Goal: Task Accomplishment & Management: Manage account settings

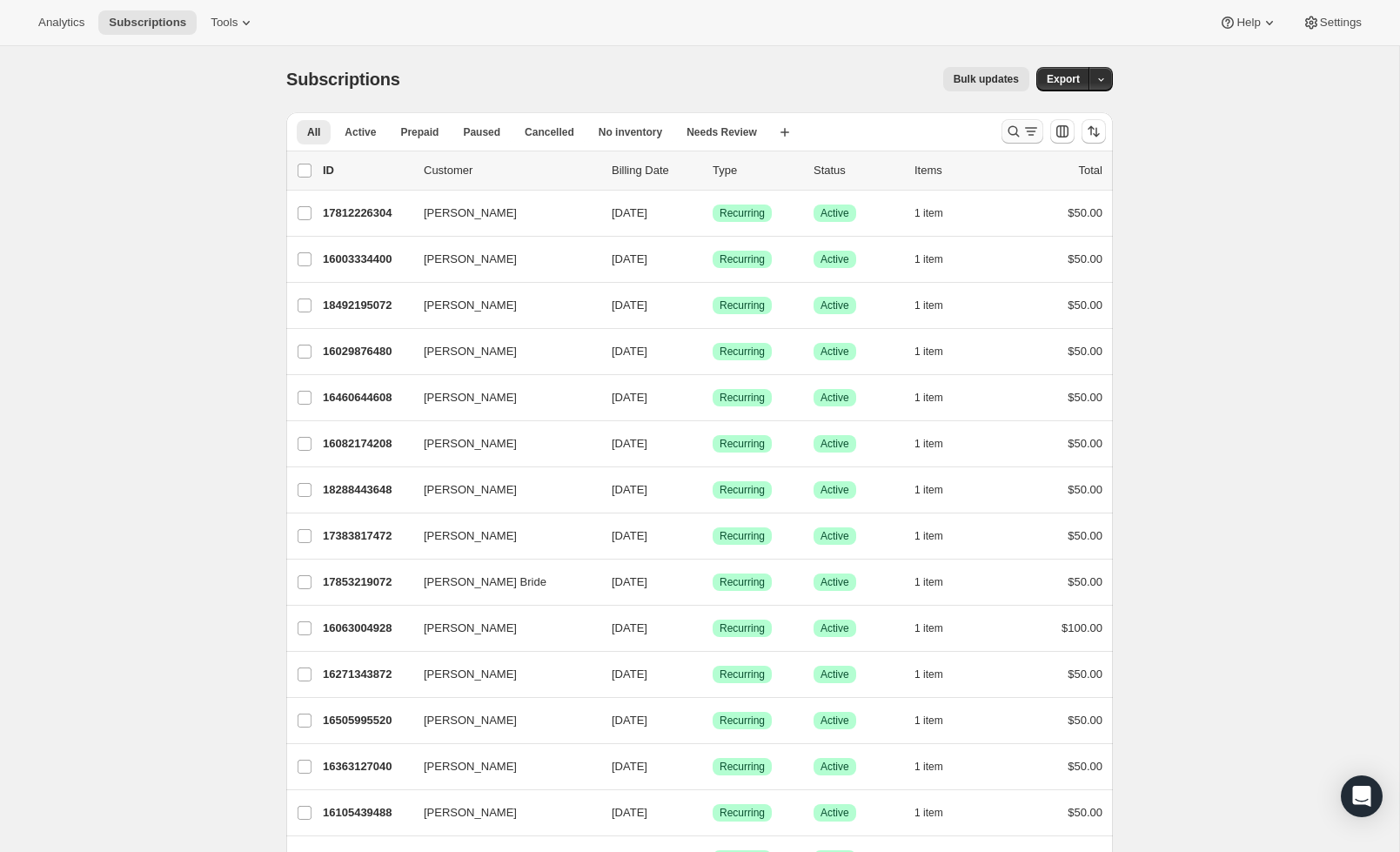
click at [1009, 134] on icon "Search and filter results" at bounding box center [1013, 131] width 17 height 17
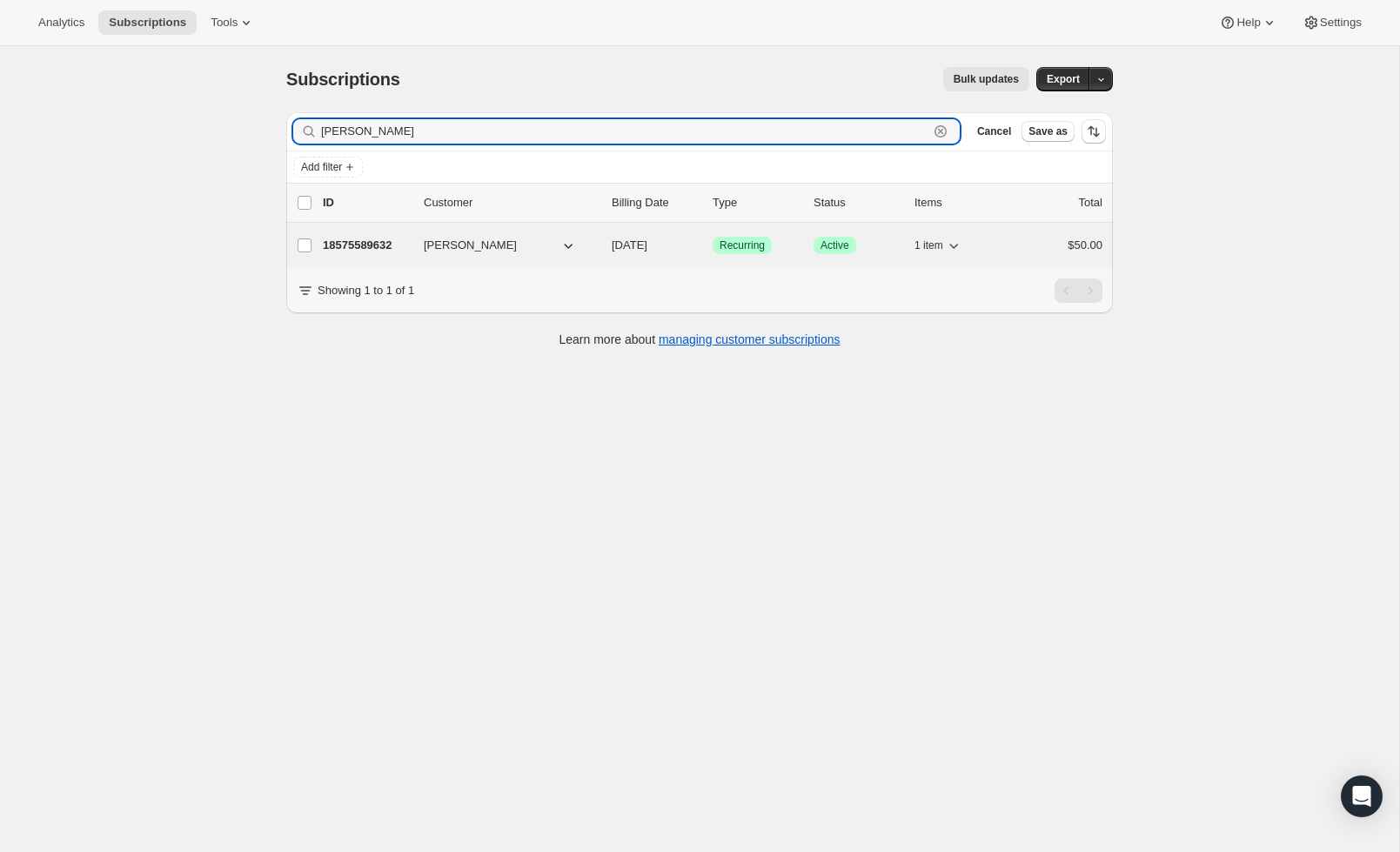
type input "totten"
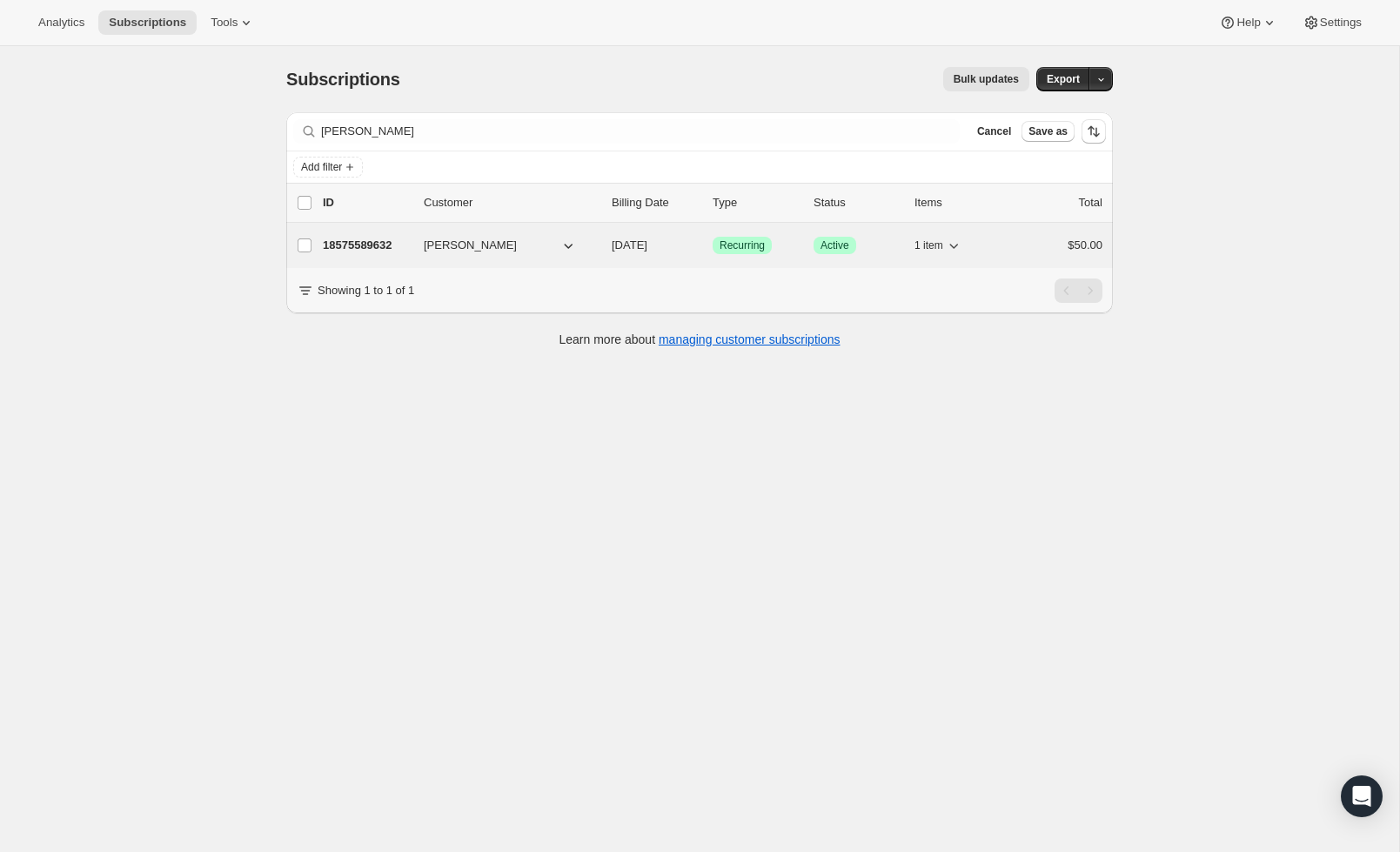
click at [409, 244] on p "18575589632" at bounding box center [367, 245] width 87 height 17
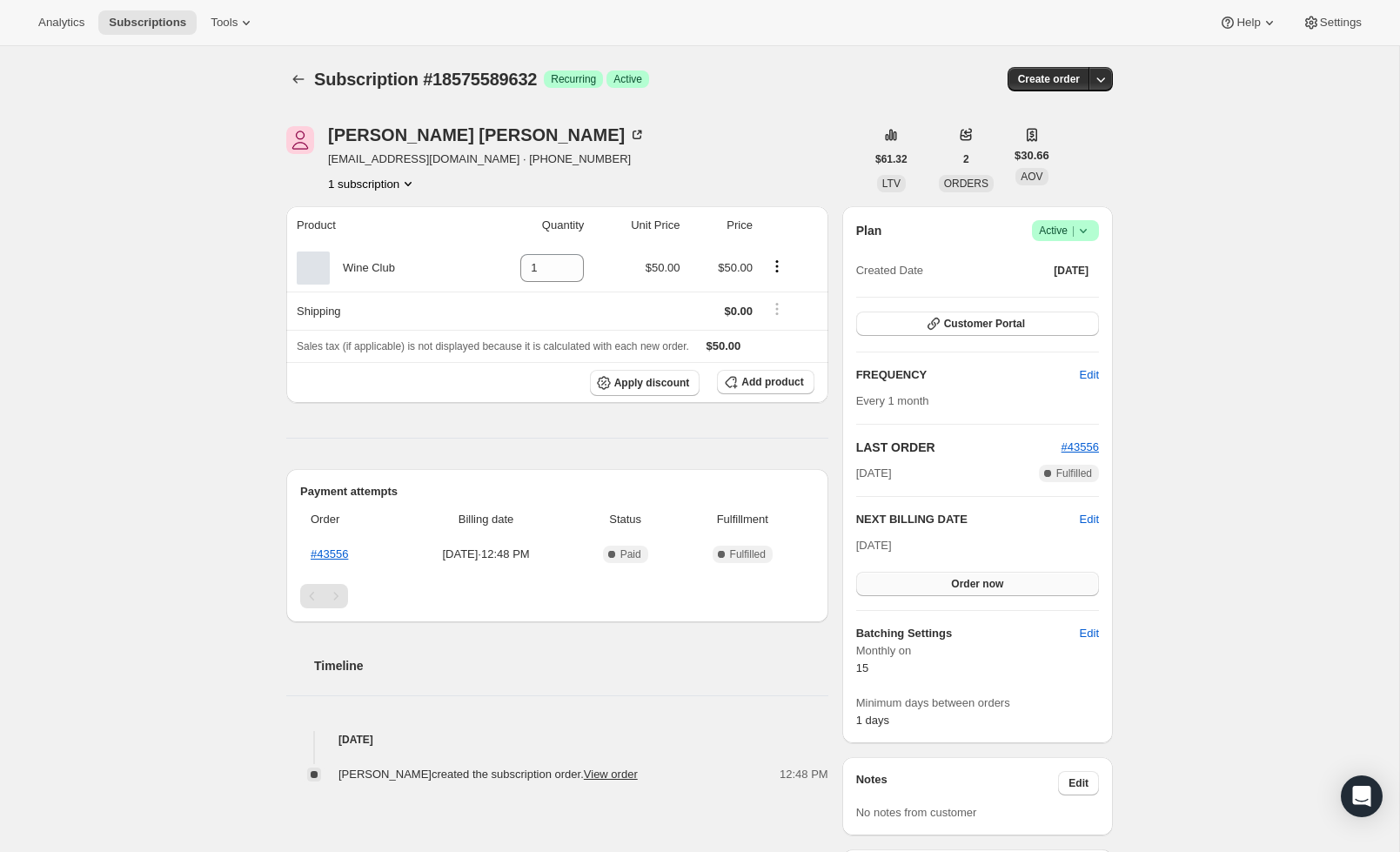
click at [992, 581] on span "Order now" at bounding box center [976, 583] width 52 height 14
click at [991, 583] on span "Click to confirm" at bounding box center [977, 583] width 79 height 14
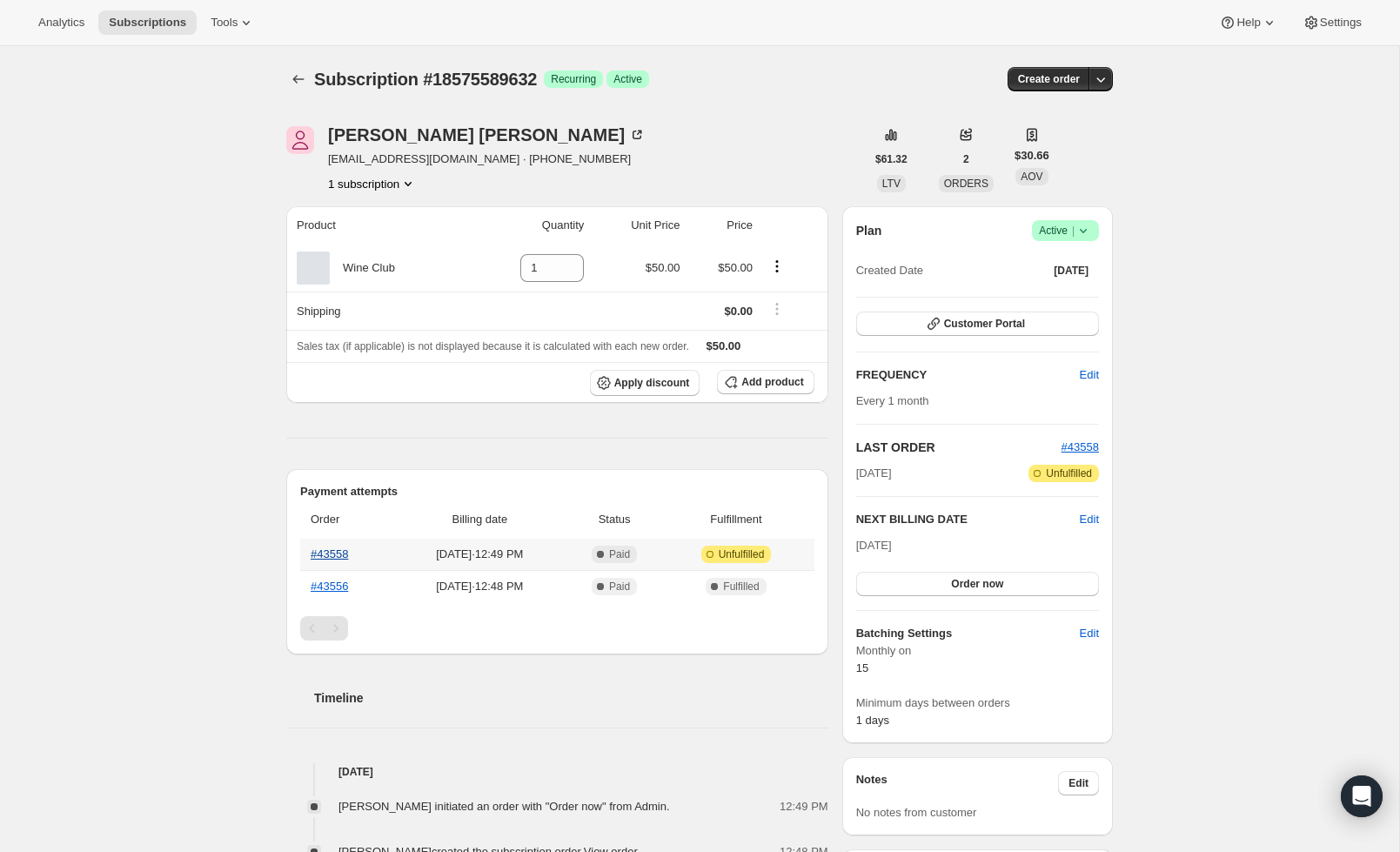
click at [325, 552] on link "#43558" at bounding box center [329, 554] width 37 height 13
click at [297, 82] on icon "Subscriptions" at bounding box center [298, 79] width 17 height 17
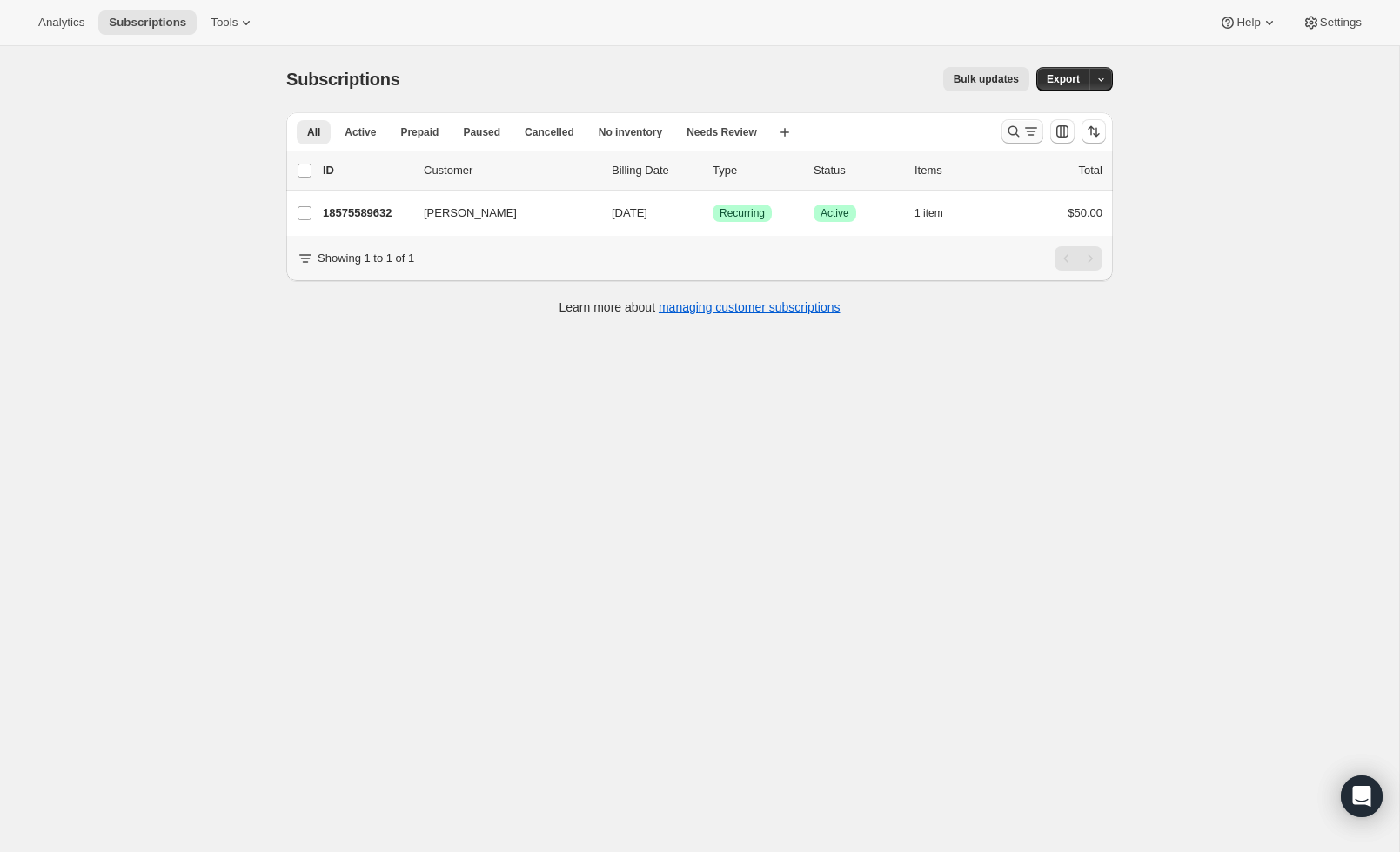
click at [1005, 128] on icon "Search and filter results" at bounding box center [1013, 131] width 17 height 17
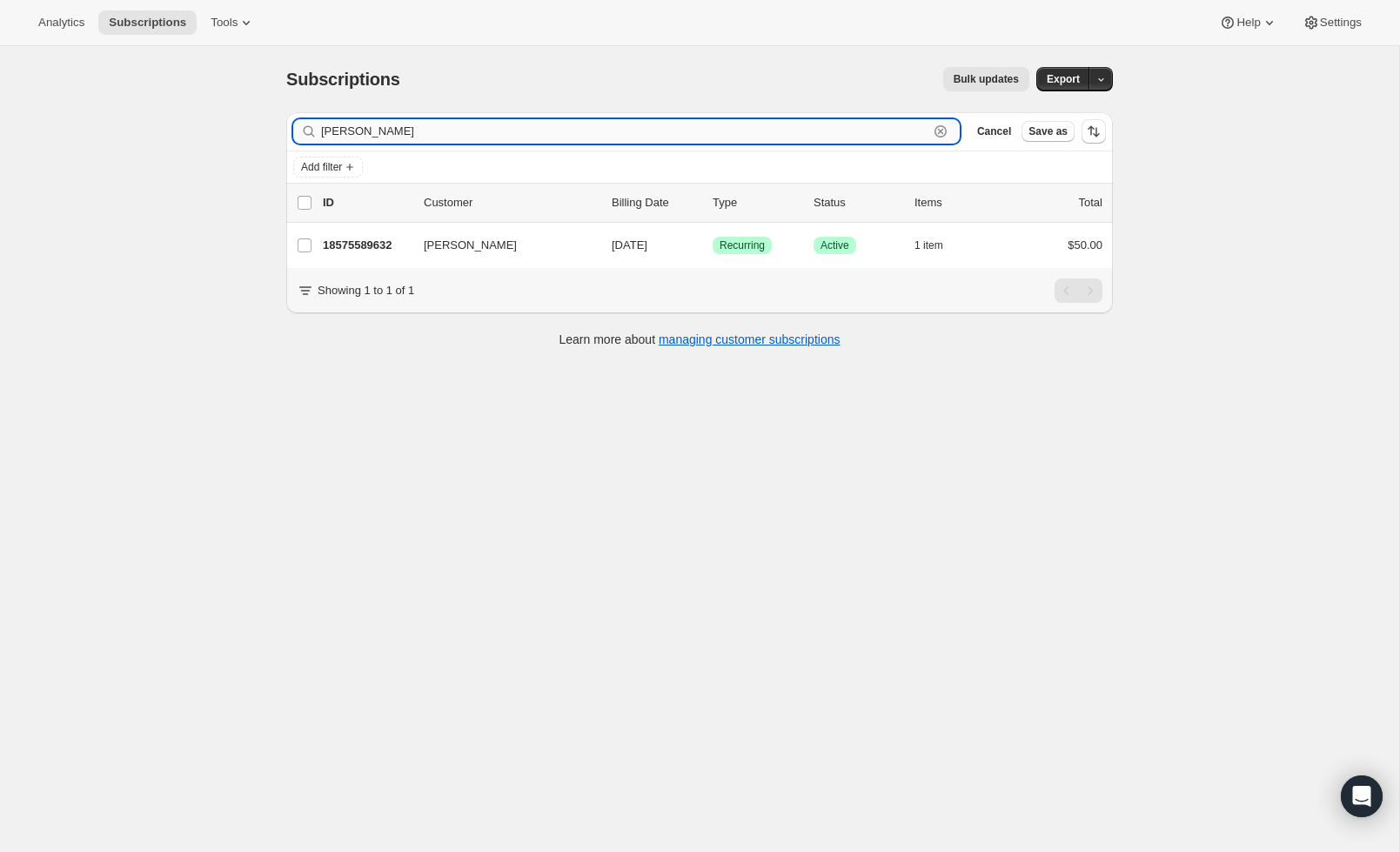
click at [937, 134] on icon "button" at bounding box center [940, 131] width 17 height 17
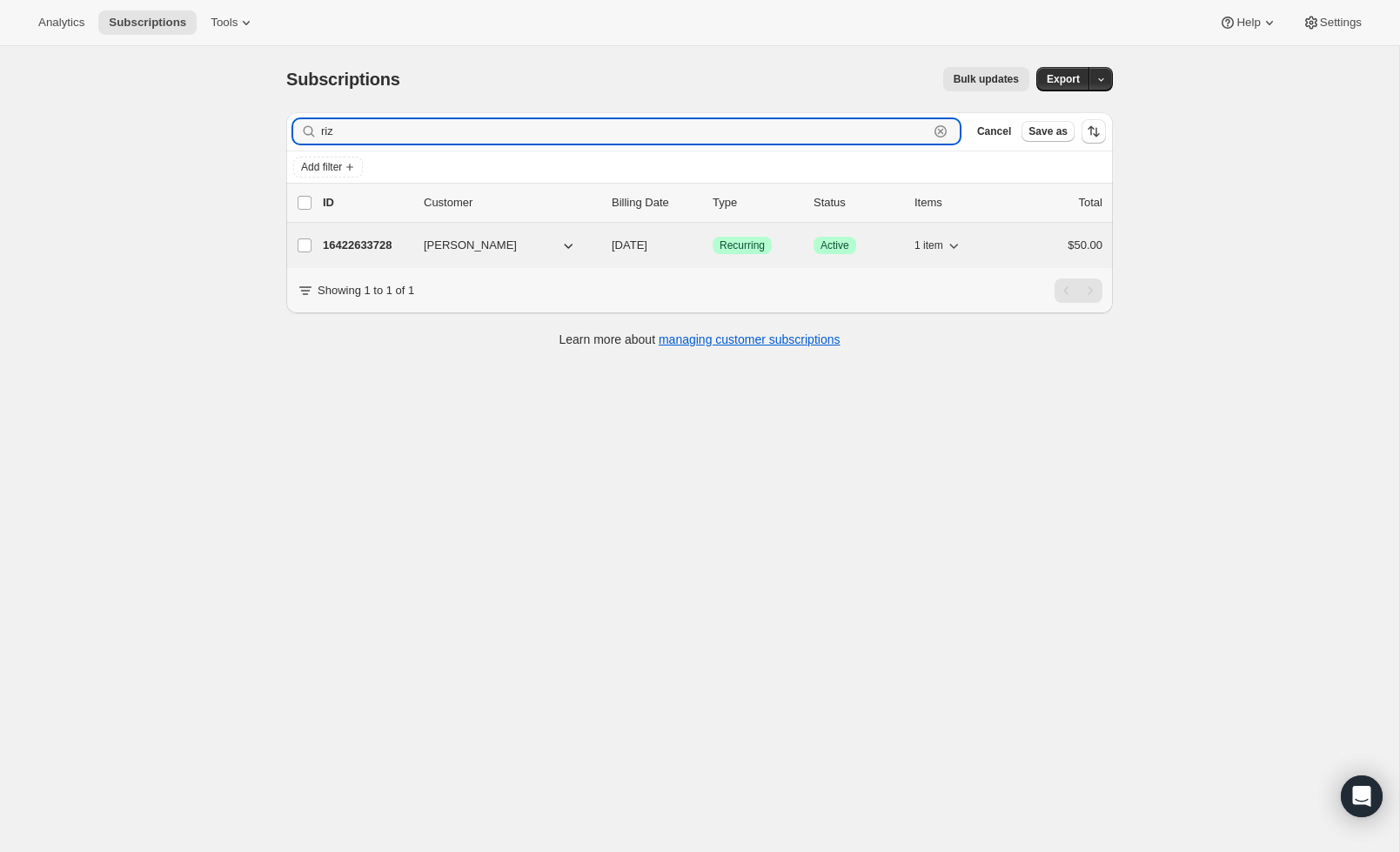
type input "riz"
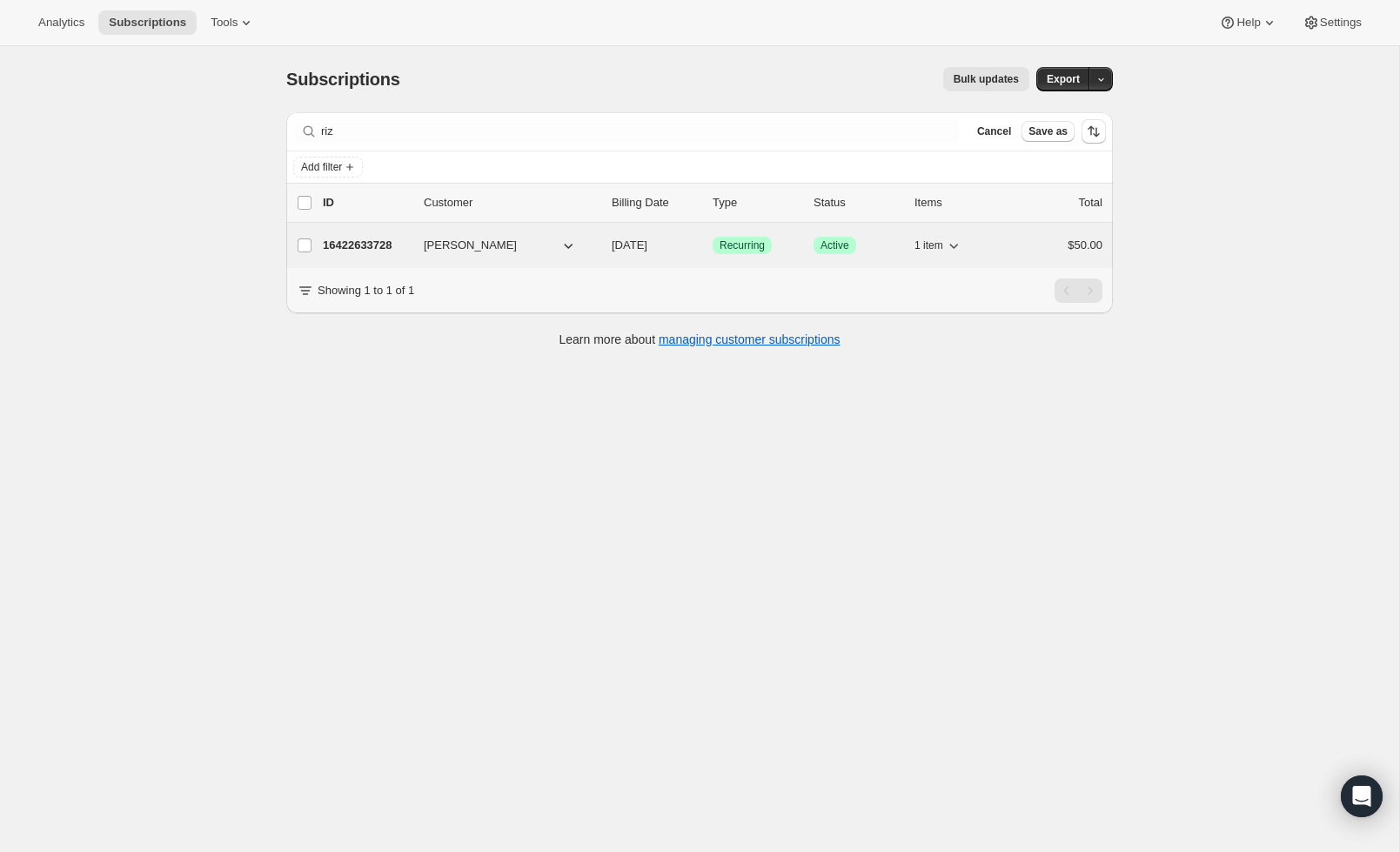
click at [412, 245] on div "16422633728 Gabriella Rizack 09/15/2025 Success Recurring Success Active 1 item…" at bounding box center [713, 245] width 780 height 25
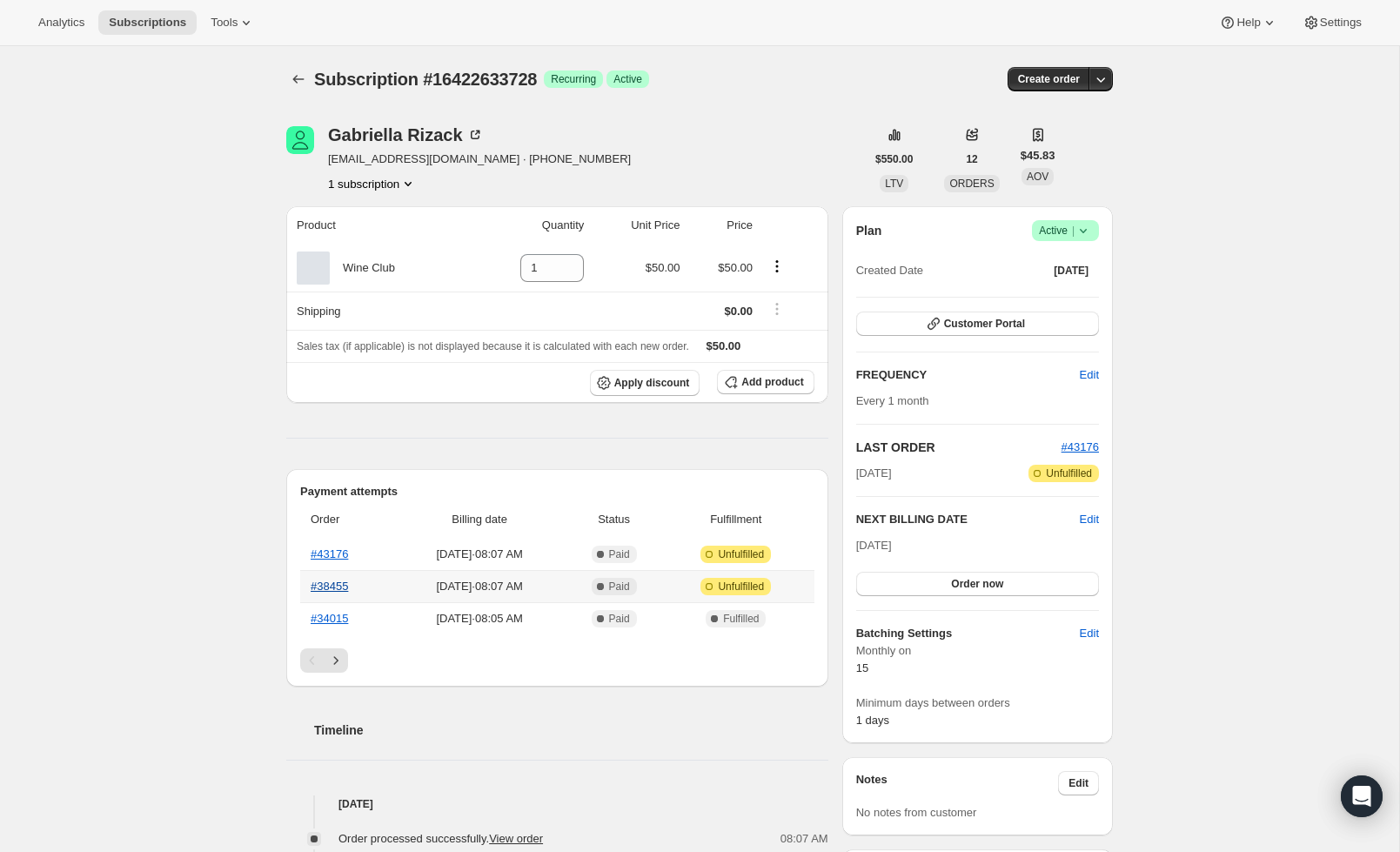
click at [343, 590] on link "#38455" at bounding box center [329, 586] width 37 height 13
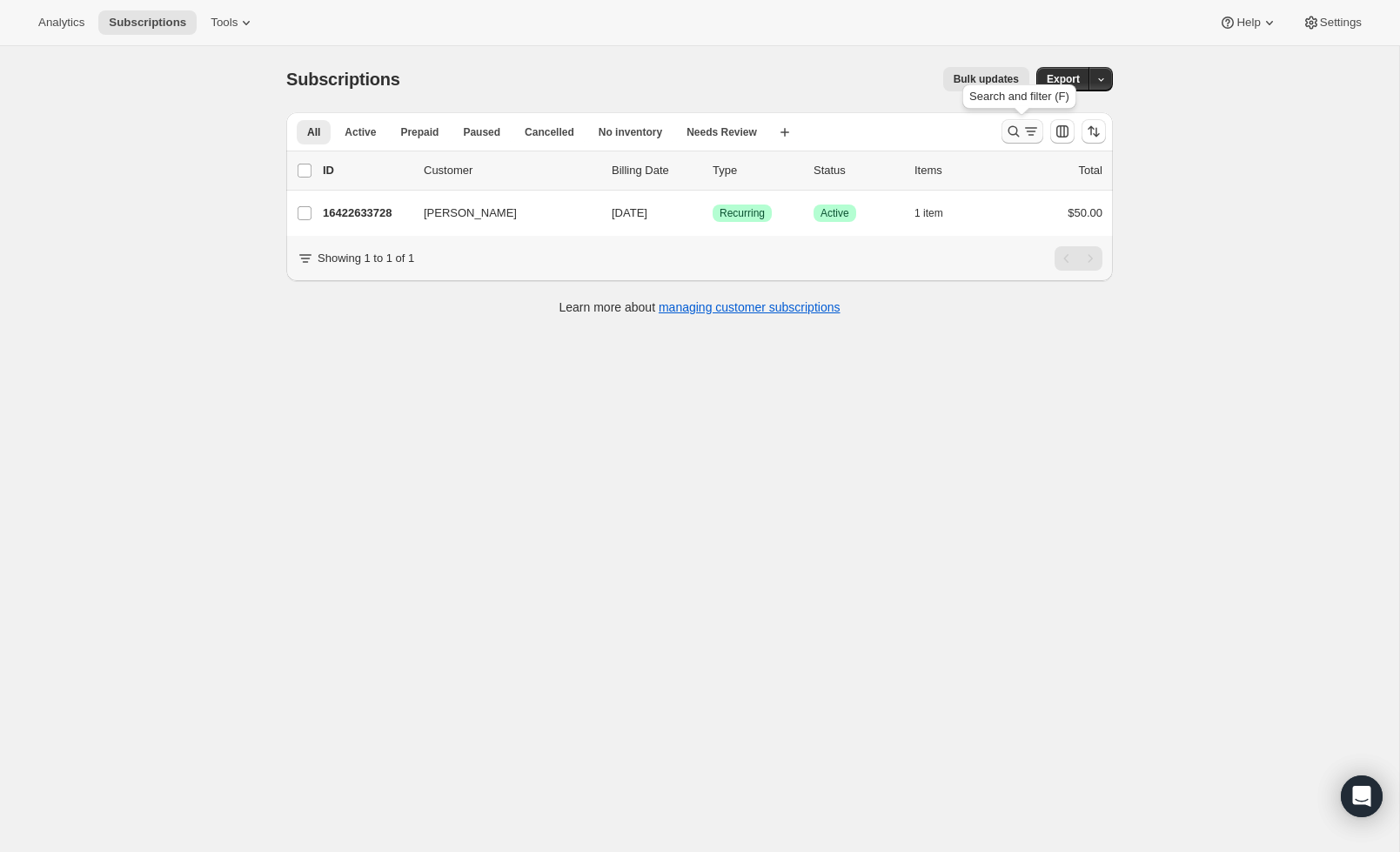
click at [1011, 135] on icon "Search and filter results" at bounding box center [1013, 131] width 17 height 17
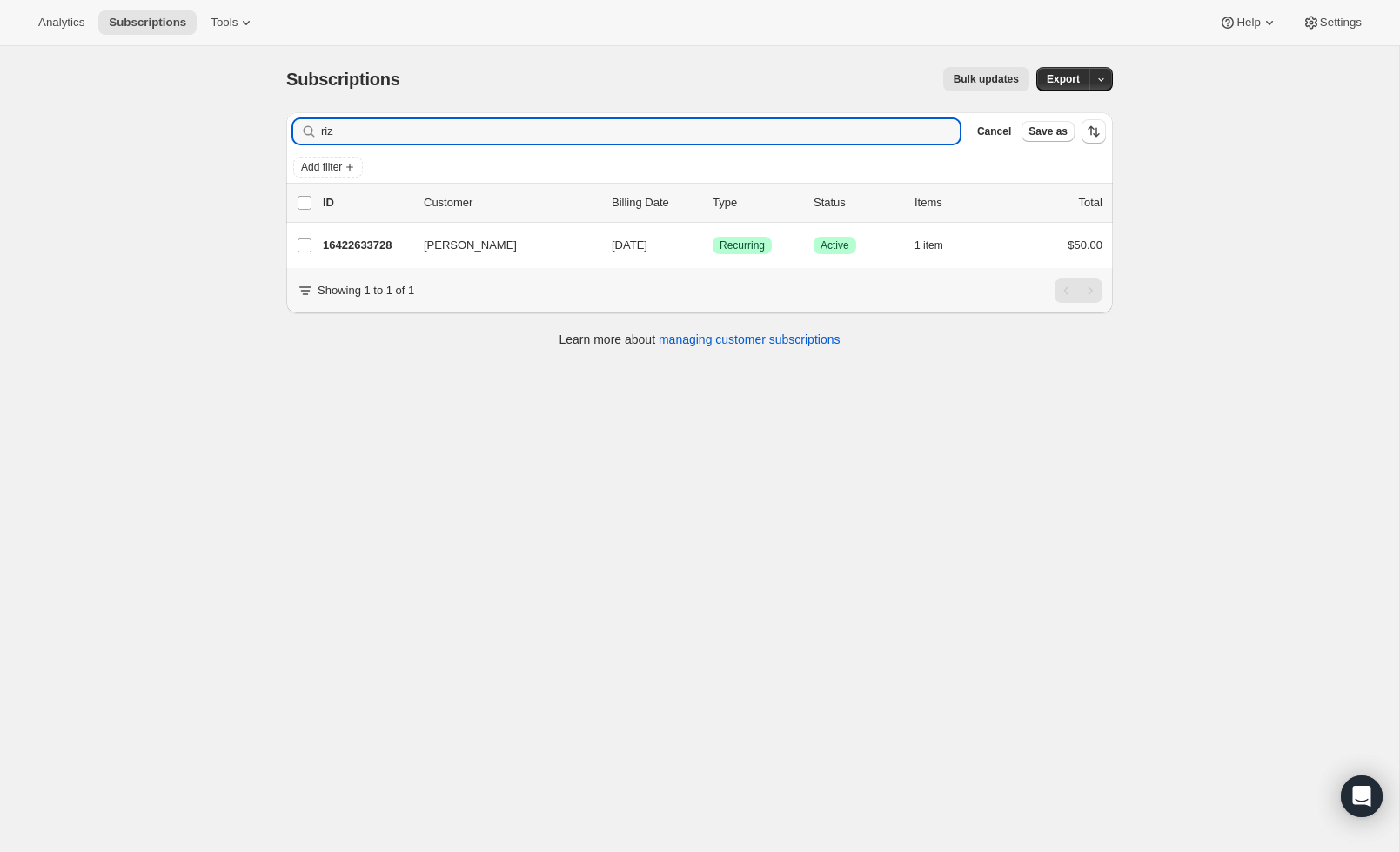
click at [937, 133] on div "riz Clear" at bounding box center [626, 131] width 666 height 25
type input "r"
type input "b"
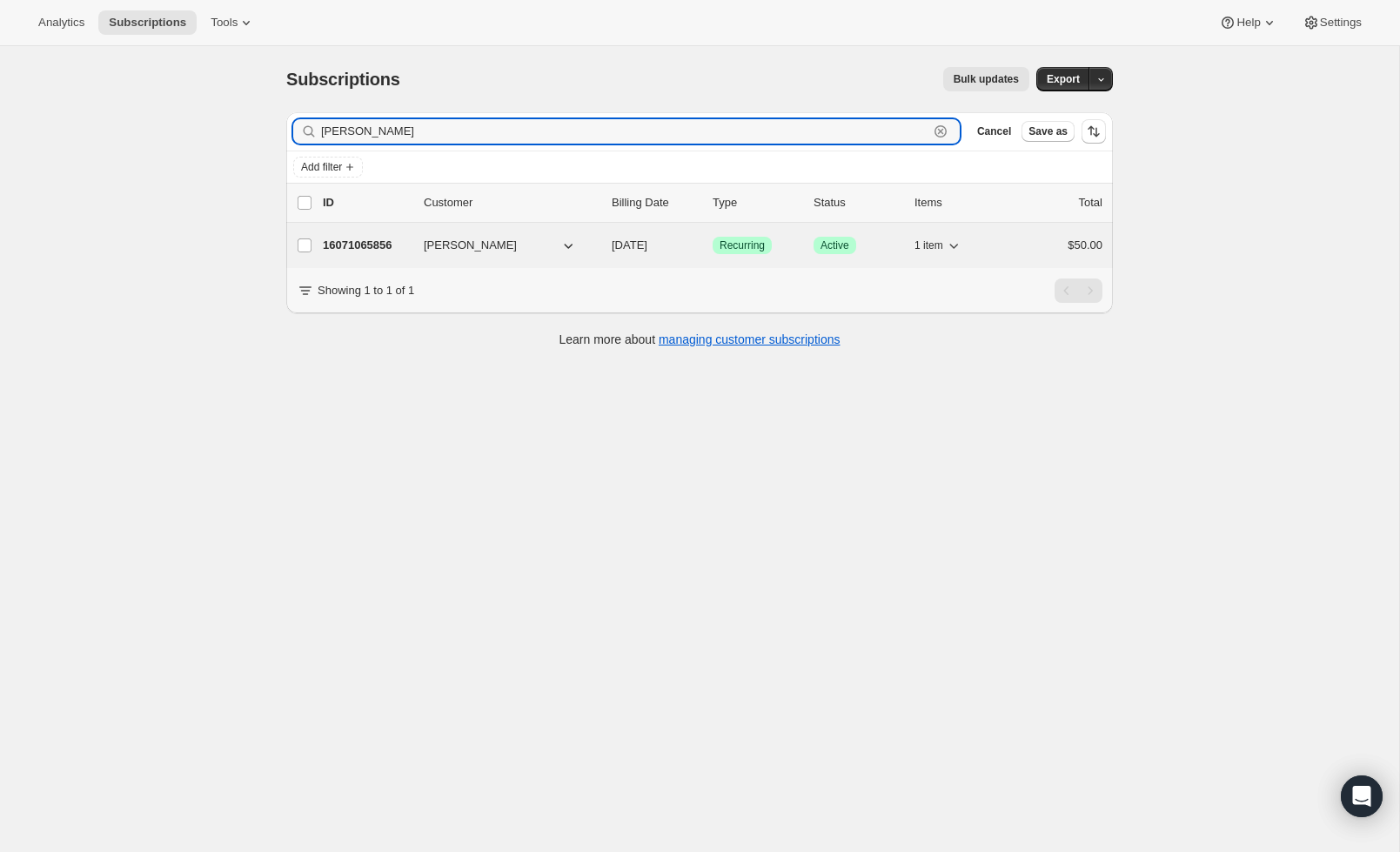
type input "Alex bor"
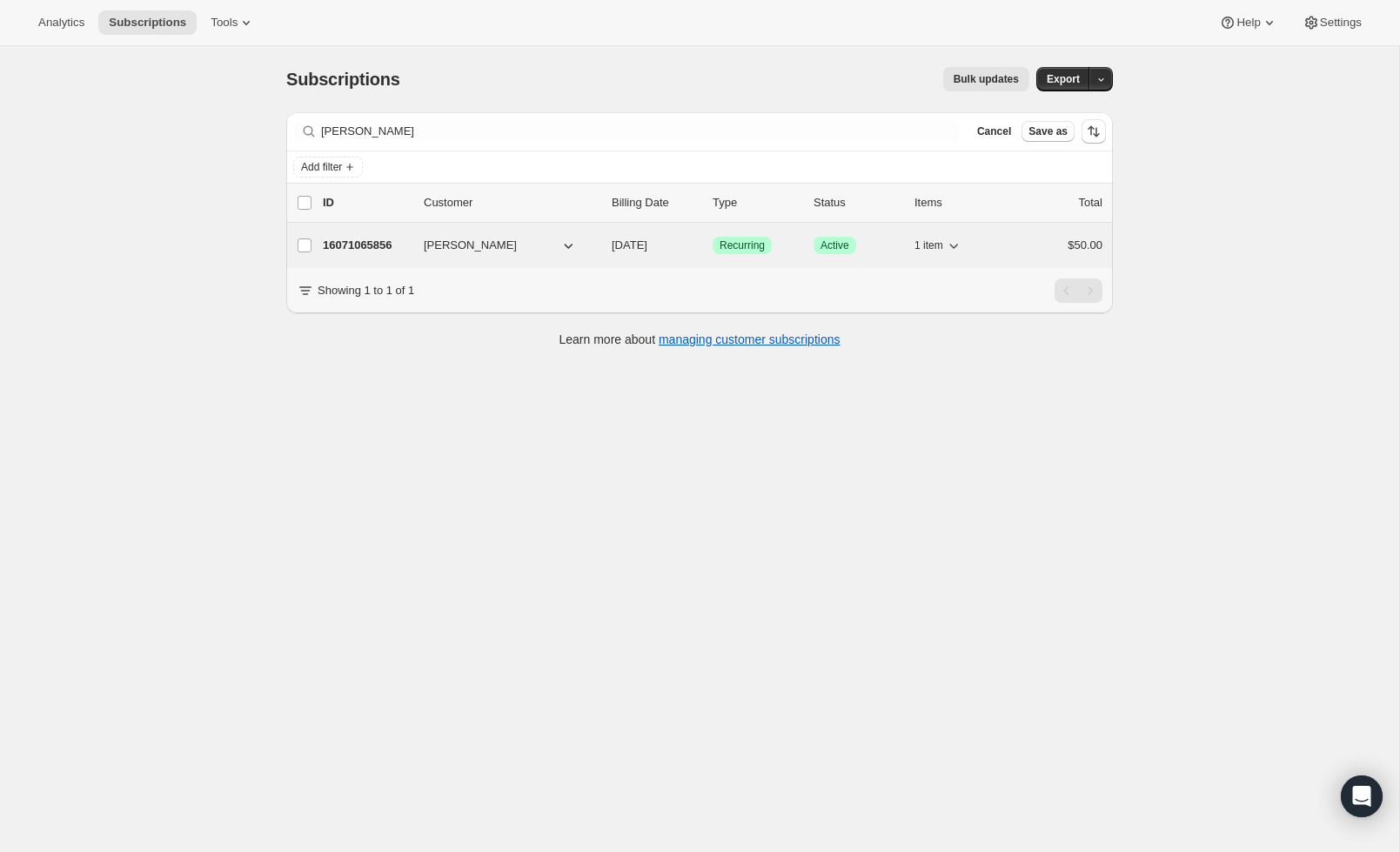
click at [361, 240] on p "16071065856" at bounding box center [367, 245] width 87 height 17
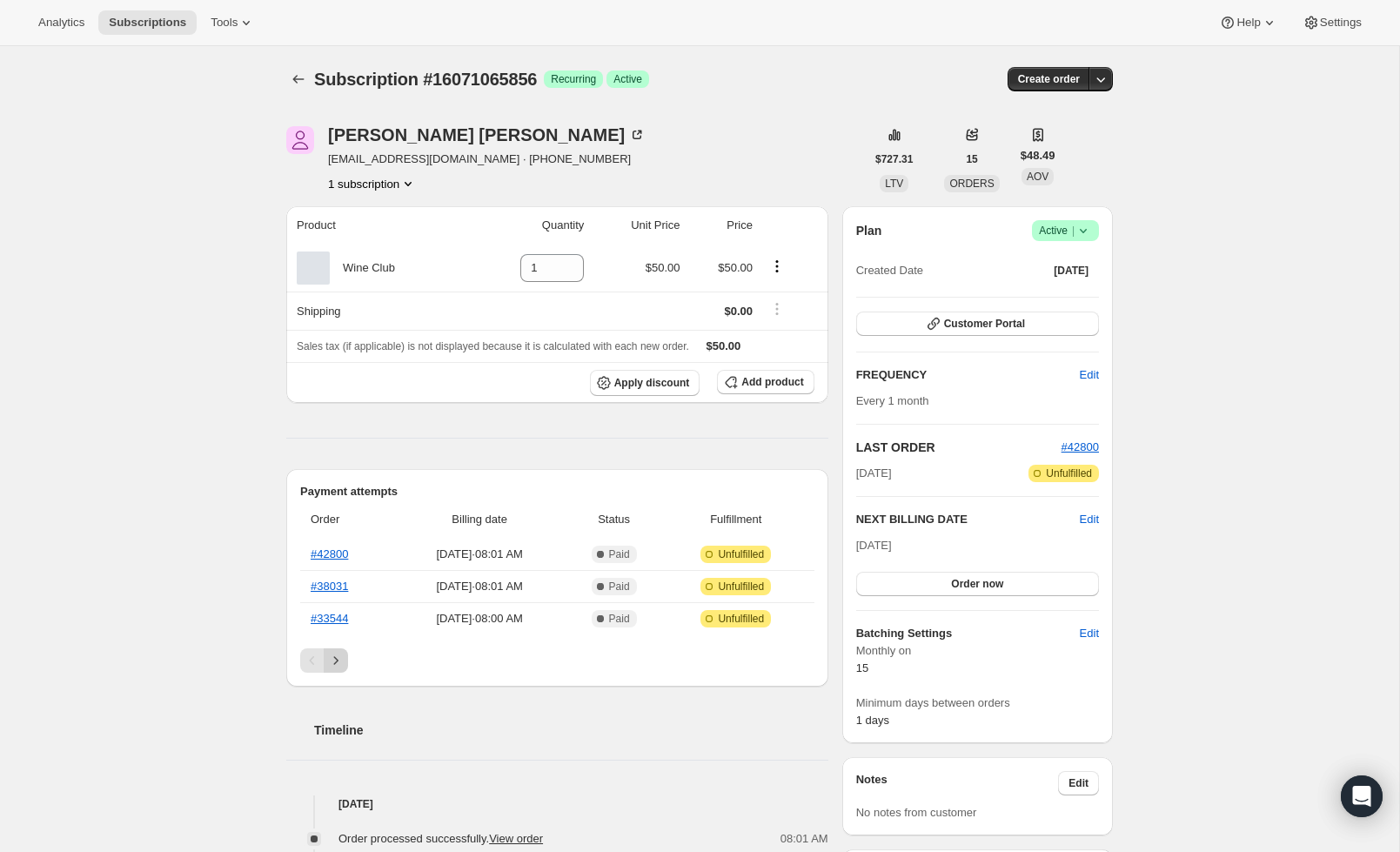
click at [330, 659] on icon "Next" at bounding box center [335, 660] width 17 height 17
click at [315, 657] on icon "Previous" at bounding box center [311, 660] width 17 height 17
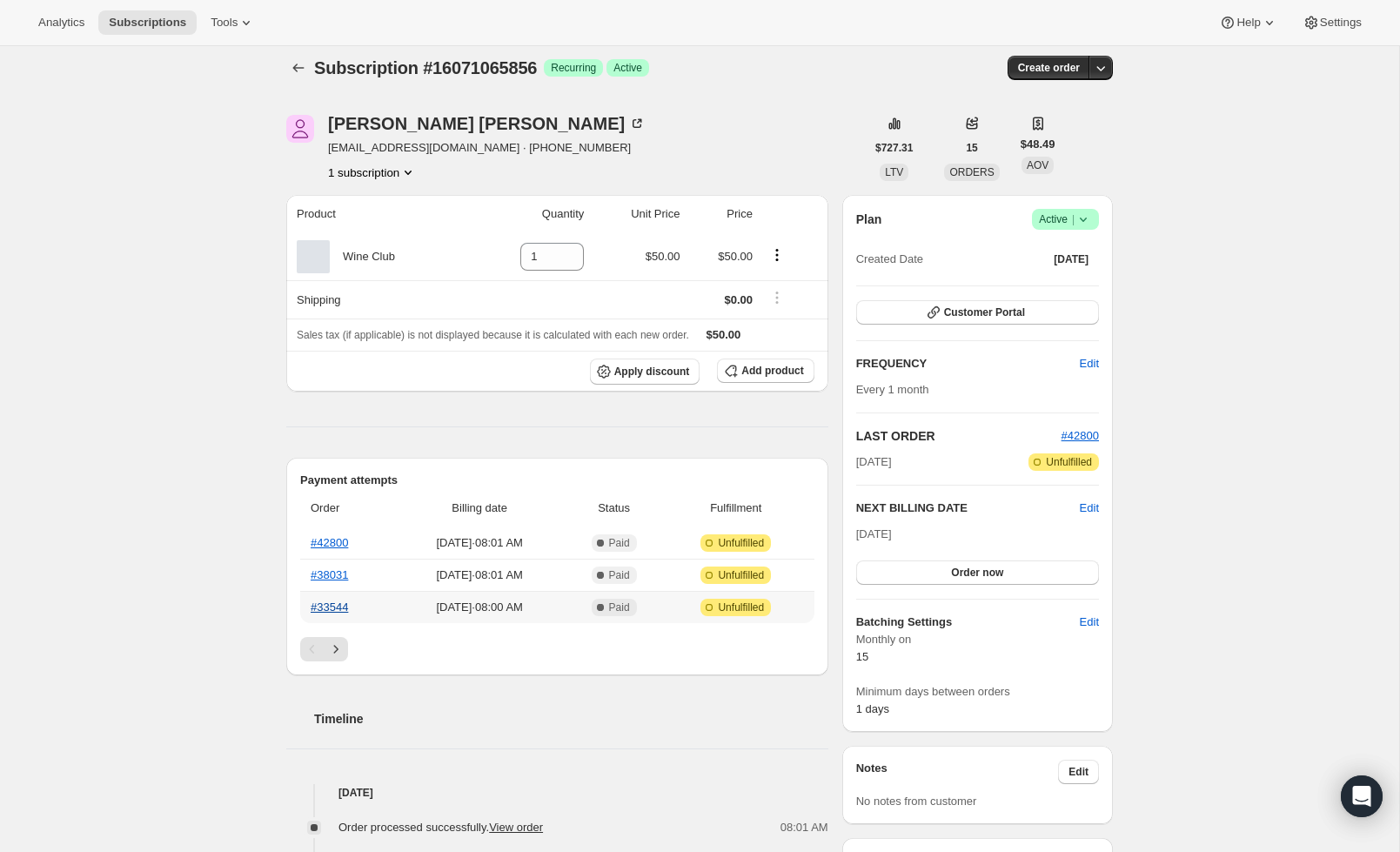
scroll to position [10, 0]
click at [328, 613] on link "#33544" at bounding box center [329, 608] width 37 height 13
click at [327, 574] on link "#38031" at bounding box center [329, 576] width 37 height 13
click at [343, 544] on link "#42800" at bounding box center [329, 543] width 37 height 13
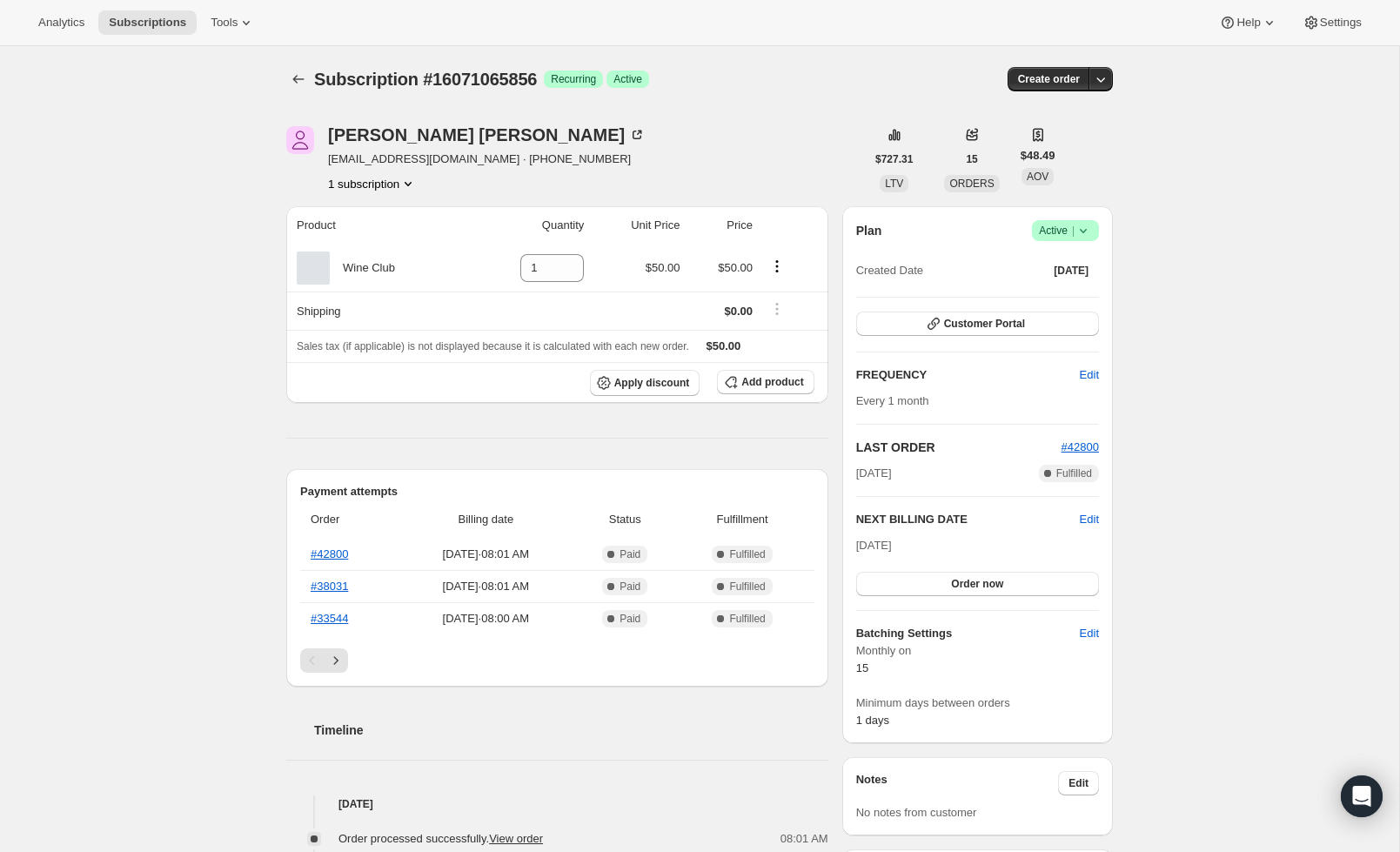
click at [1091, 225] on icon at bounding box center [1083, 230] width 17 height 17
click at [1076, 263] on span "Pause subscription" at bounding box center [1059, 265] width 95 height 13
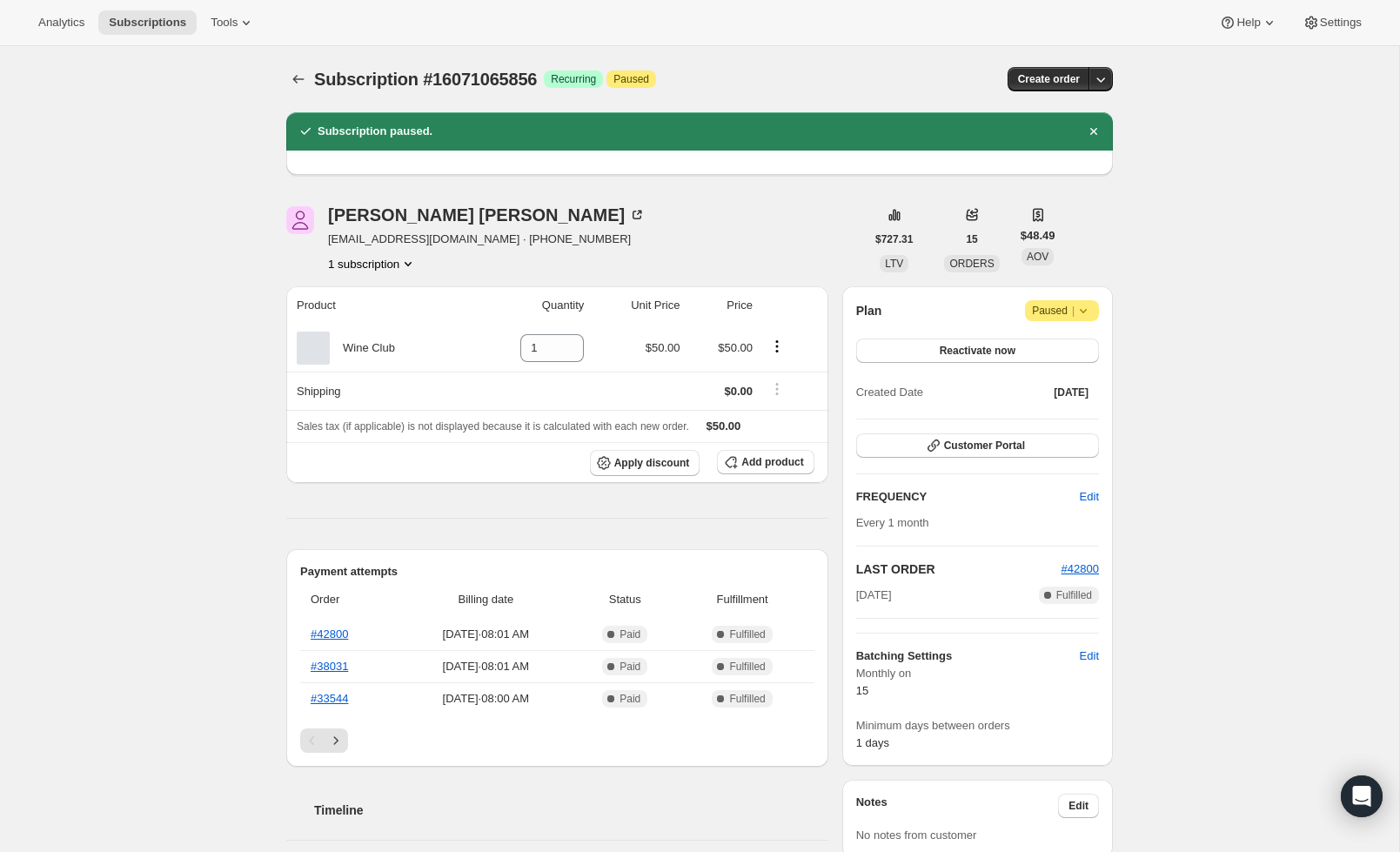
scroll to position [2, 0]
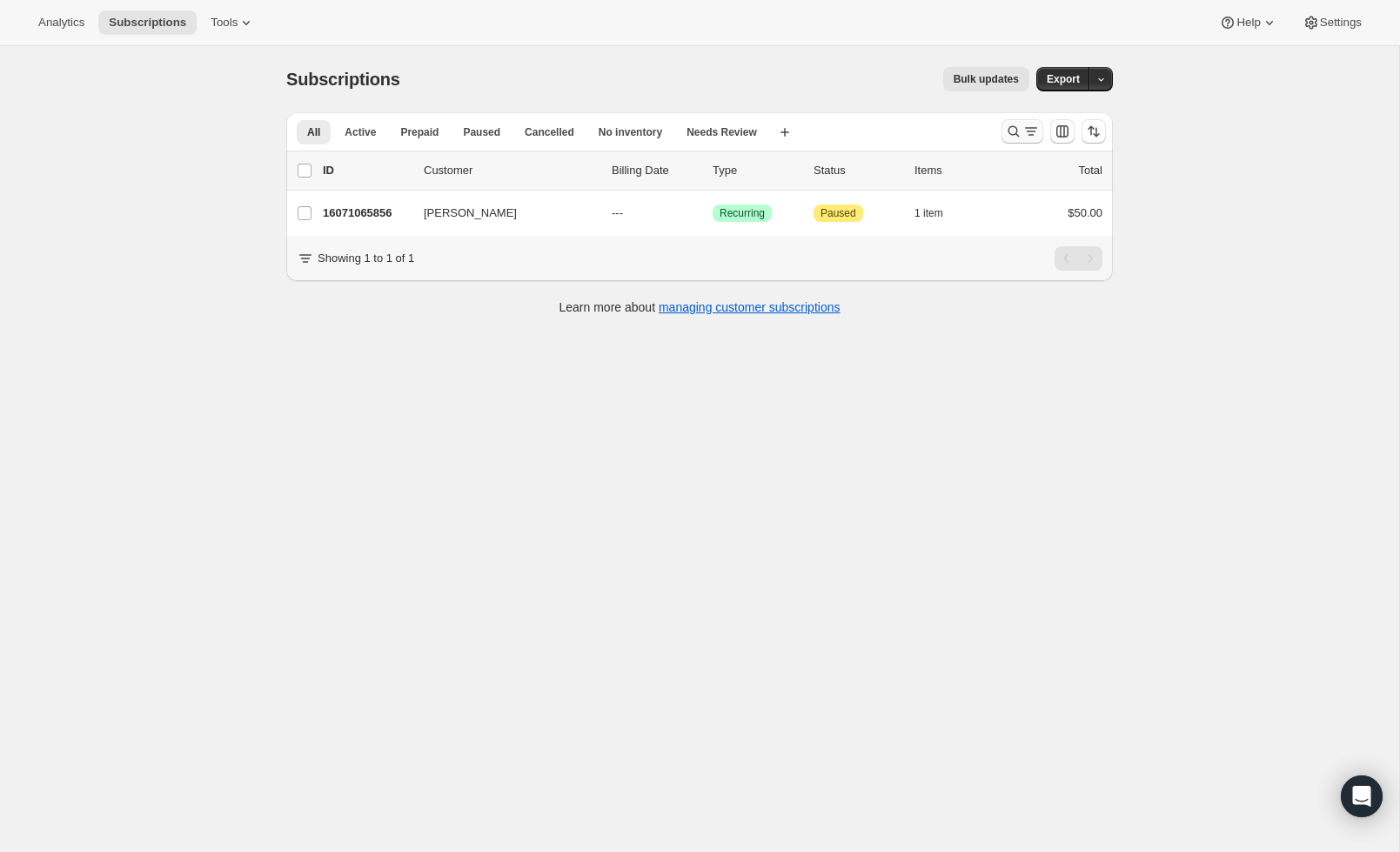
click at [1015, 127] on icon "Search and filter results" at bounding box center [1013, 131] width 17 height 17
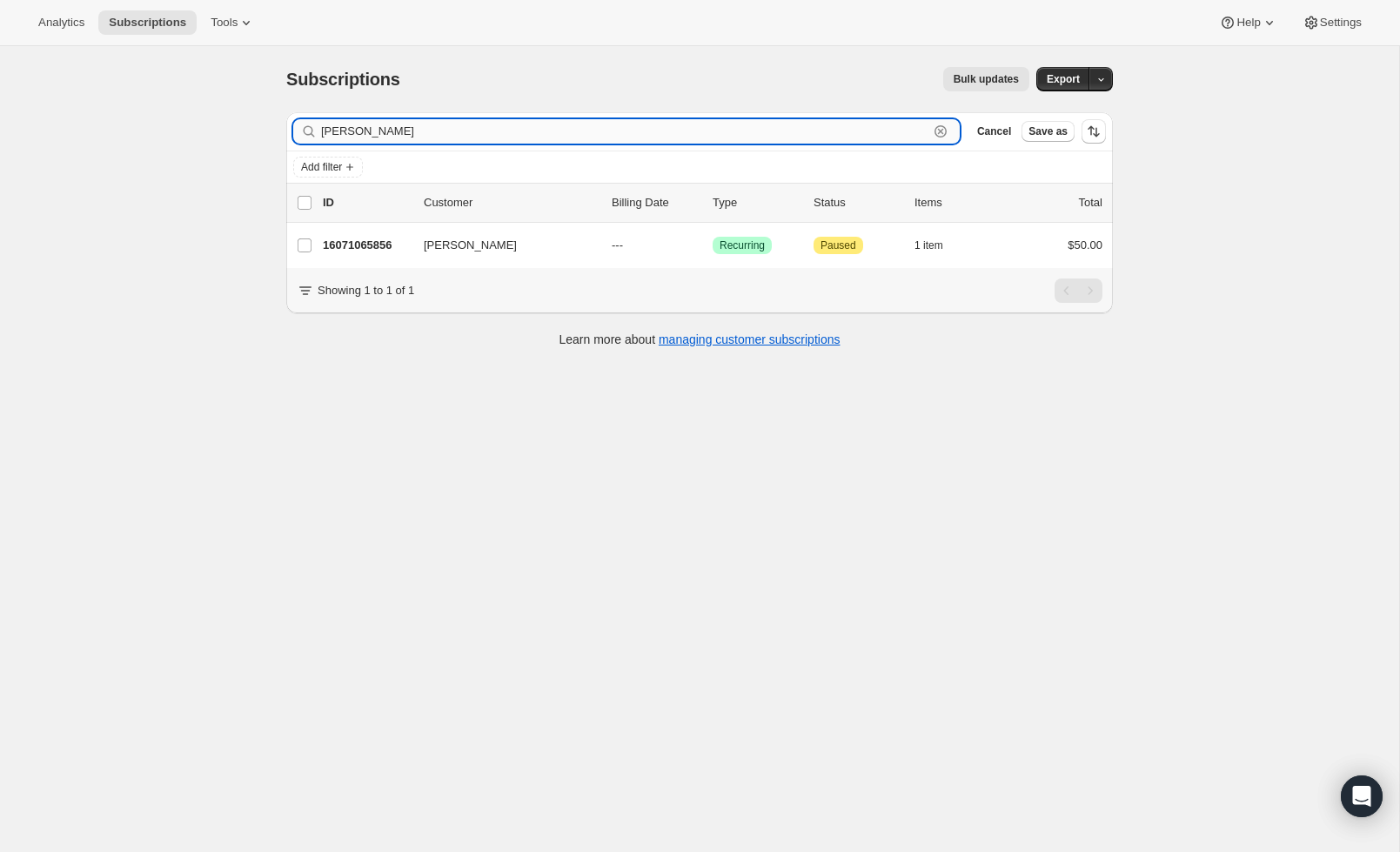
click at [935, 129] on icon "button" at bounding box center [940, 131] width 12 height 12
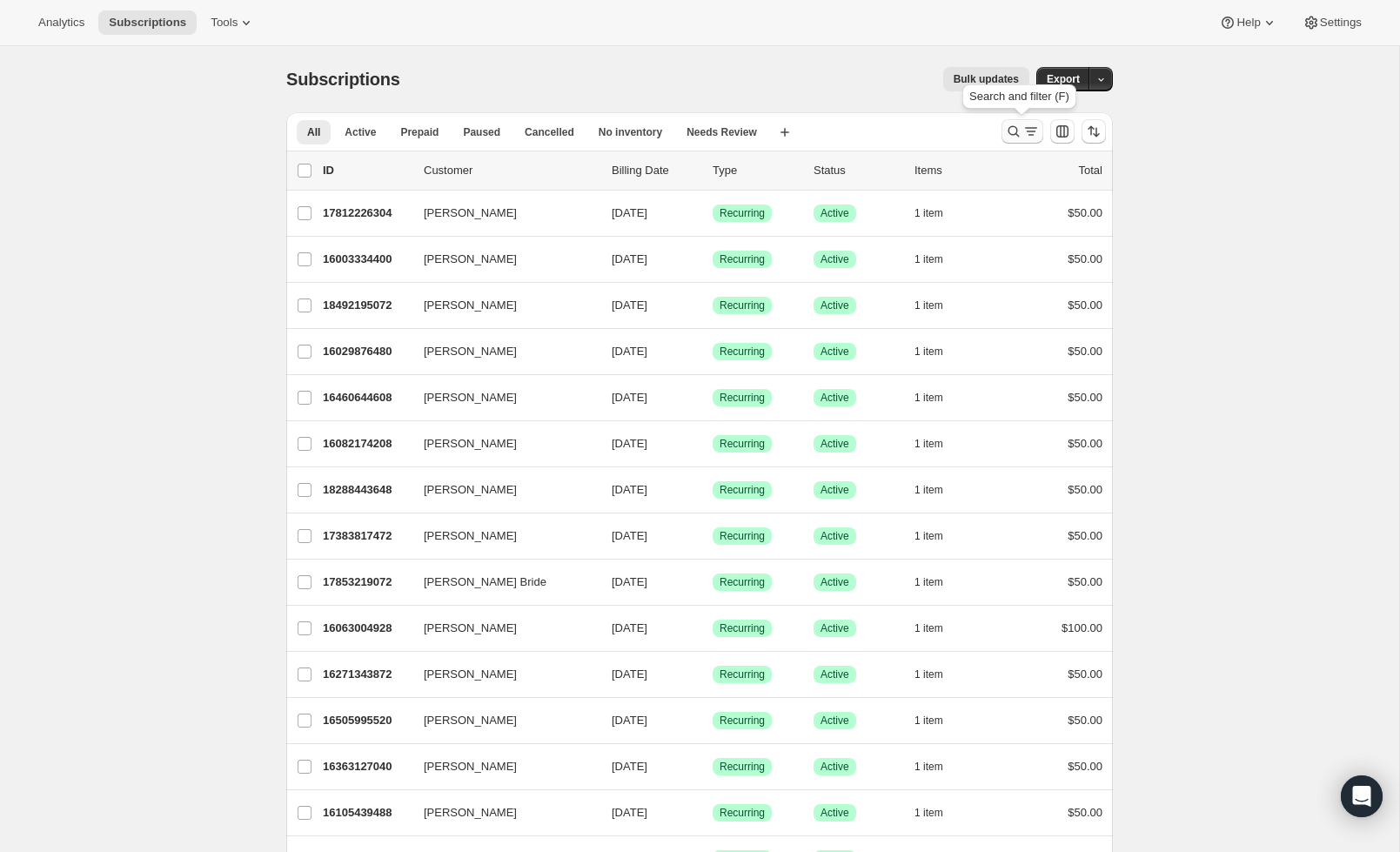
click at [1024, 131] on icon "Search and filter results" at bounding box center [1030, 131] width 17 height 17
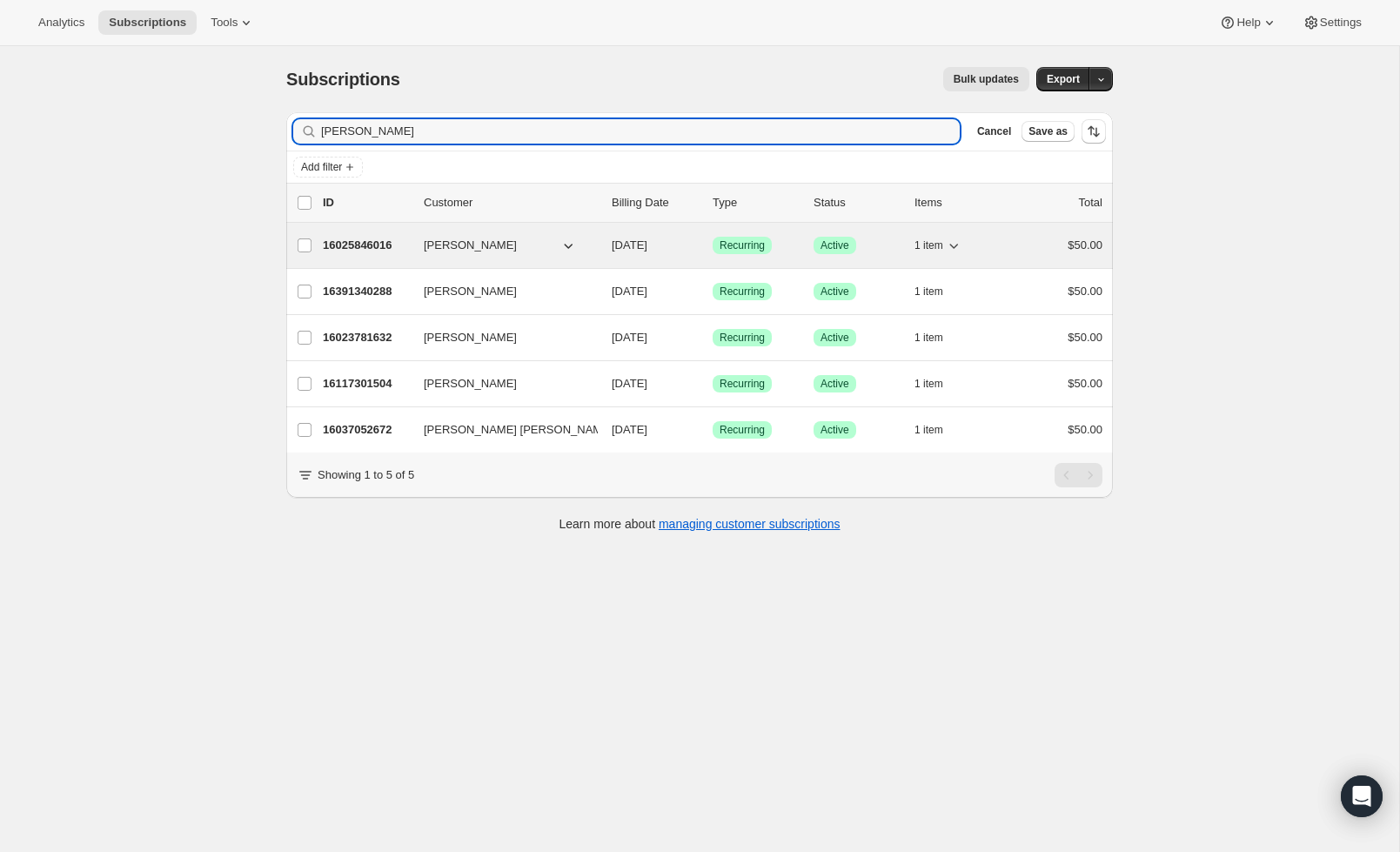
type input "[PERSON_NAME]"
click at [360, 250] on p "16025846016" at bounding box center [367, 245] width 87 height 17
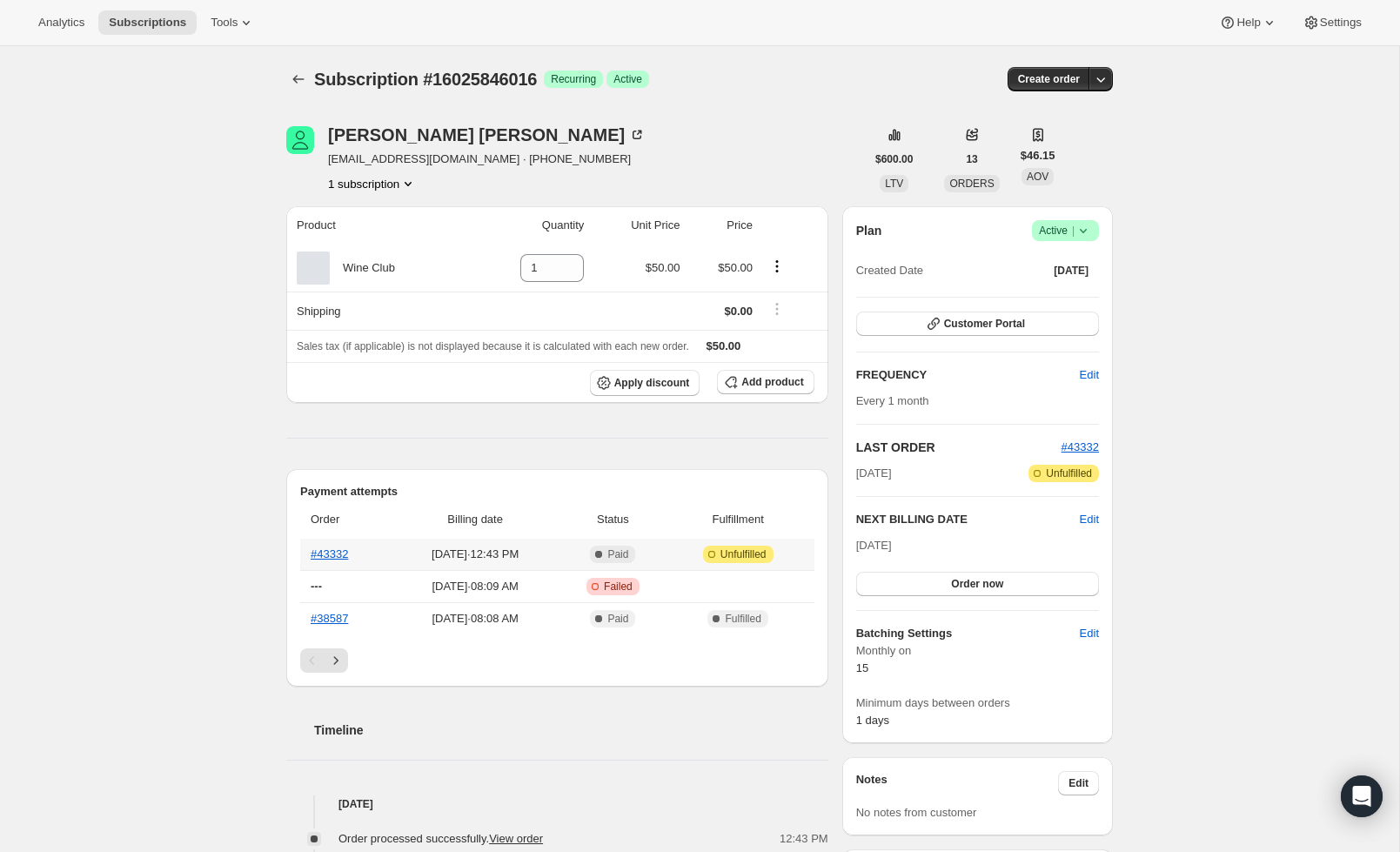
click at [342, 545] on th "#43332" at bounding box center [346, 554] width 92 height 31
click at [330, 552] on link "#43332" at bounding box center [329, 554] width 37 height 13
